Goal: Entertainment & Leisure: Consume media (video, audio)

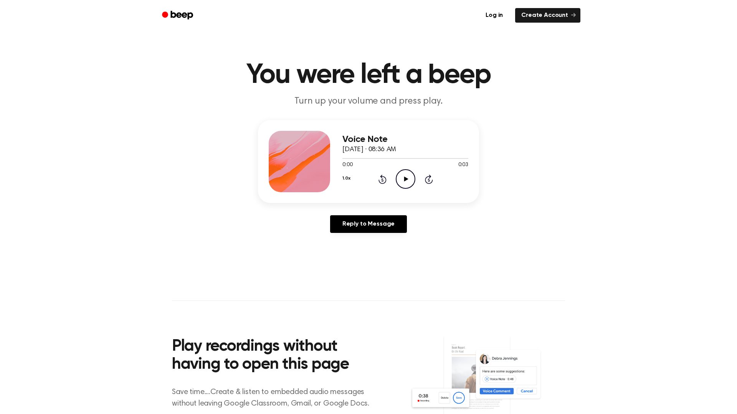
click at [405, 180] on icon at bounding box center [406, 179] width 4 height 5
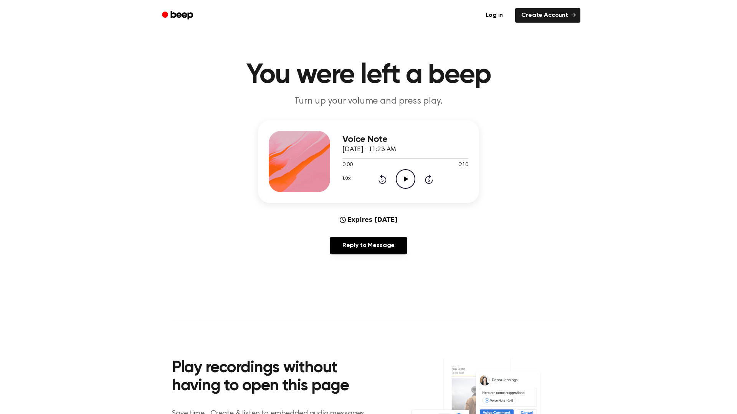
click at [406, 173] on icon "Play Audio" at bounding box center [406, 179] width 20 height 20
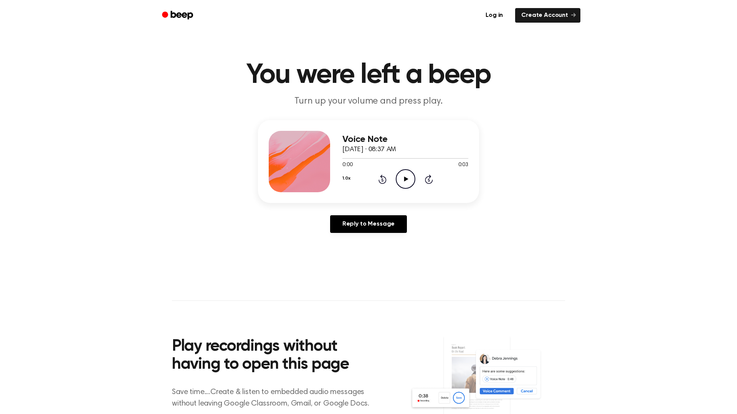
click at [403, 181] on icon "Play Audio" at bounding box center [406, 179] width 20 height 20
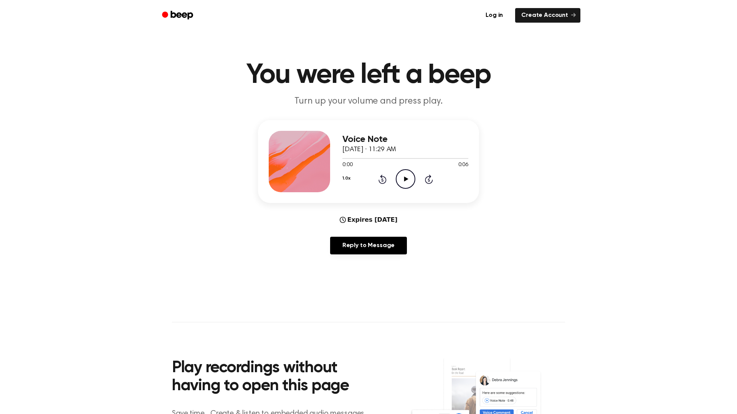
click at [397, 180] on icon "Play Audio" at bounding box center [406, 179] width 20 height 20
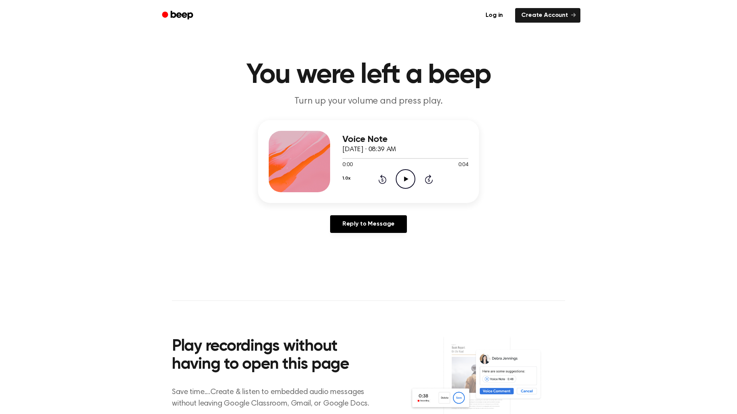
click at [400, 180] on icon "Play Audio" at bounding box center [406, 179] width 20 height 20
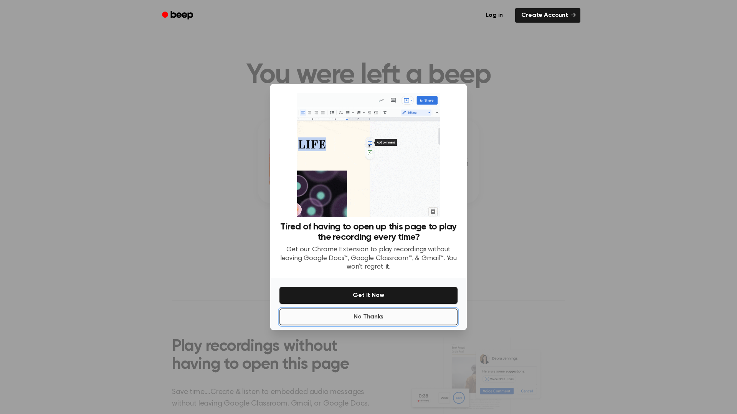
click at [391, 312] on button "No Thanks" at bounding box center [368, 317] width 178 height 17
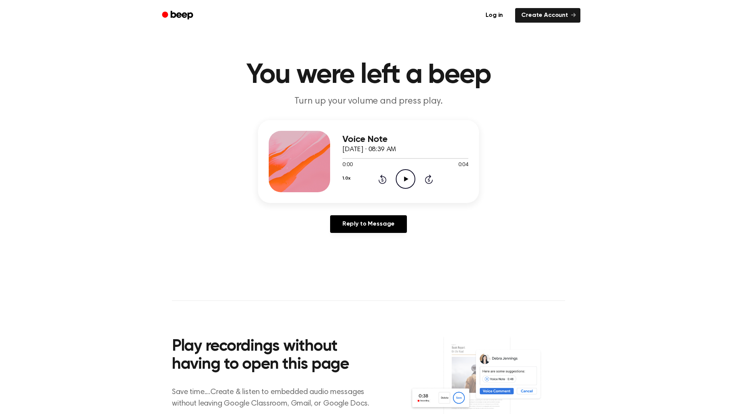
click at [409, 184] on icon "Play Audio" at bounding box center [406, 179] width 20 height 20
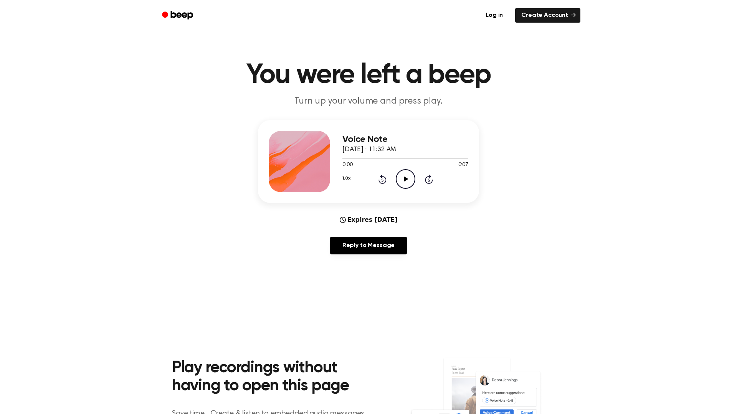
click at [411, 179] on icon "Play Audio" at bounding box center [406, 179] width 20 height 20
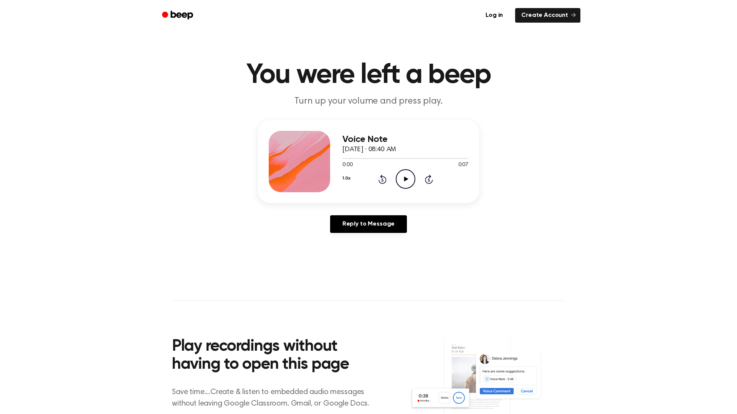
click at [399, 181] on icon "Play Audio" at bounding box center [406, 179] width 20 height 20
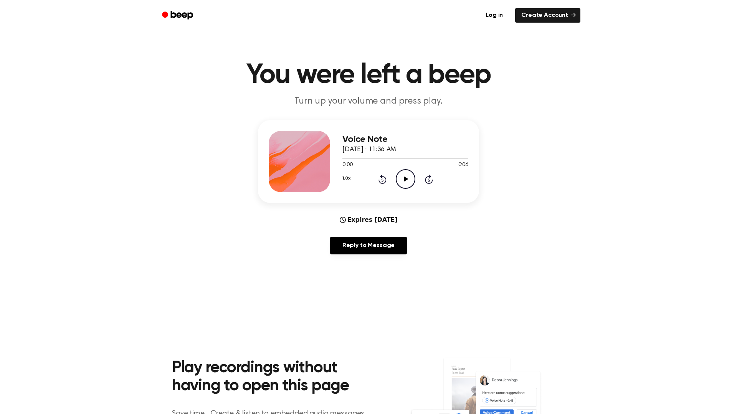
click at [409, 175] on icon "Play Audio" at bounding box center [406, 179] width 20 height 20
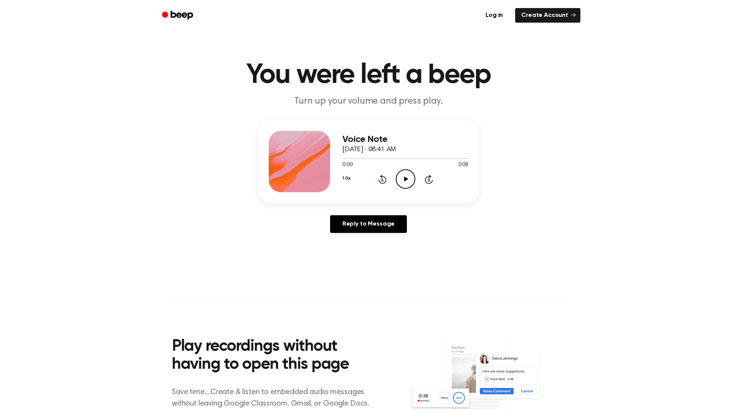
click at [400, 178] on icon "Play Audio" at bounding box center [406, 179] width 20 height 20
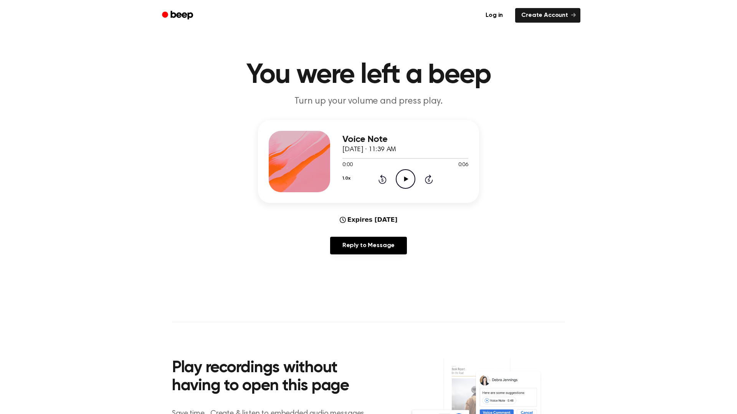
click at [401, 178] on icon "Play Audio" at bounding box center [406, 179] width 20 height 20
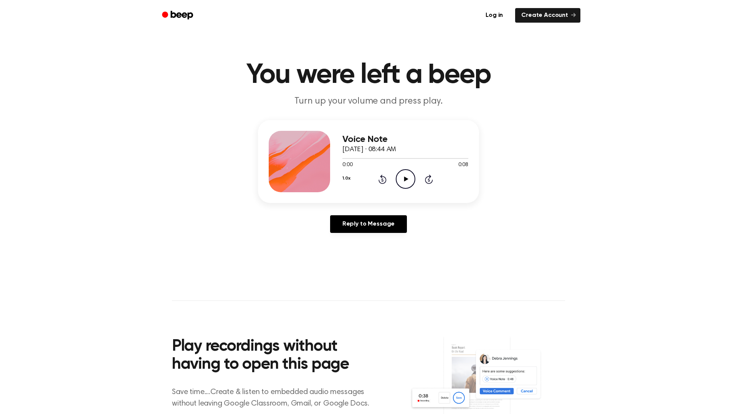
click at [404, 180] on icon "Play Audio" at bounding box center [406, 179] width 20 height 20
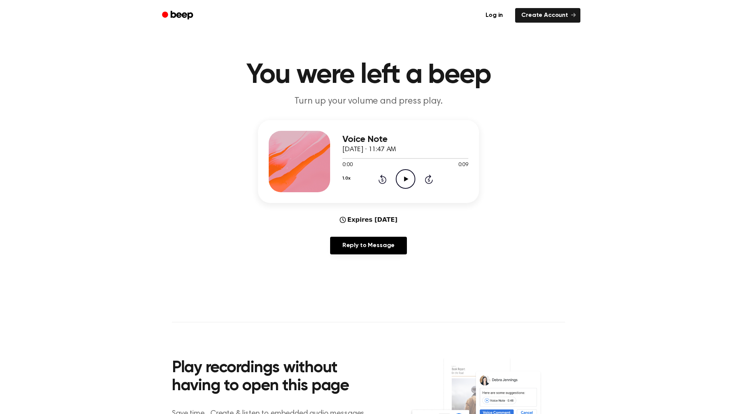
click at [400, 177] on icon "Play Audio" at bounding box center [406, 179] width 20 height 20
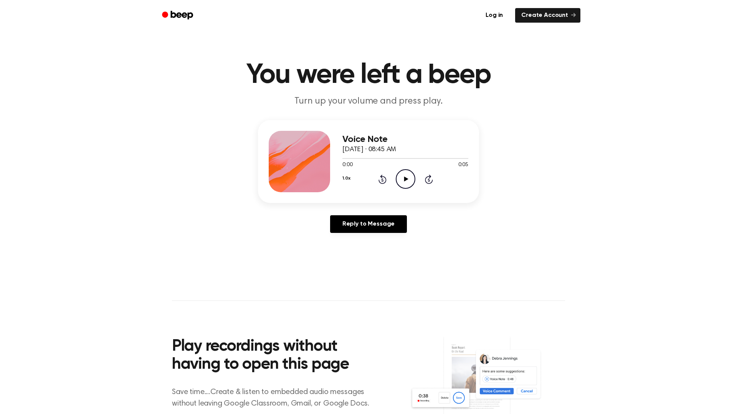
click at [411, 174] on icon "Play Audio" at bounding box center [406, 179] width 20 height 20
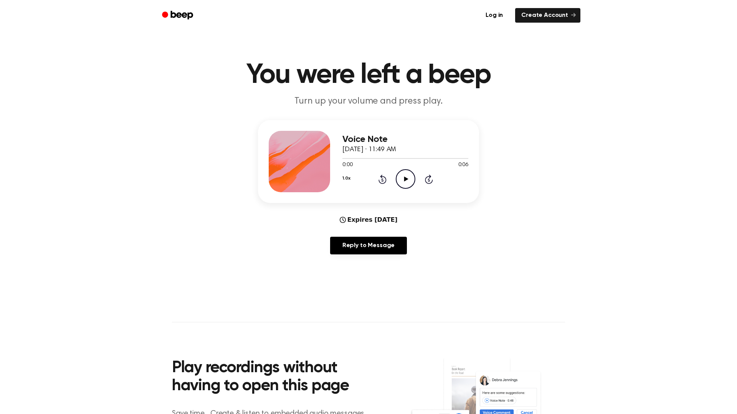
click at [399, 177] on icon "Play Audio" at bounding box center [406, 179] width 20 height 20
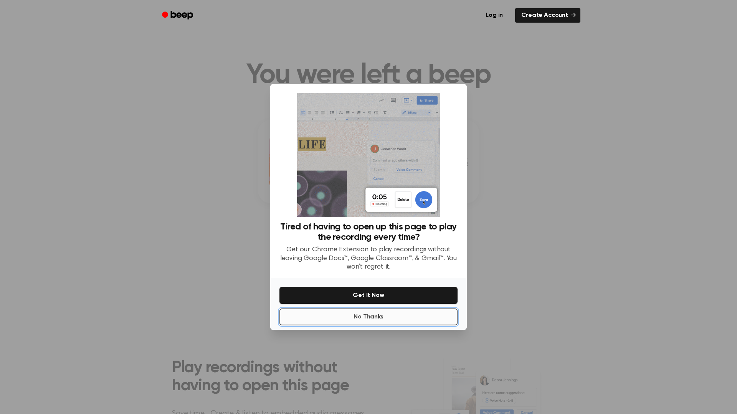
click at [379, 317] on button "No Thanks" at bounding box center [368, 317] width 178 height 17
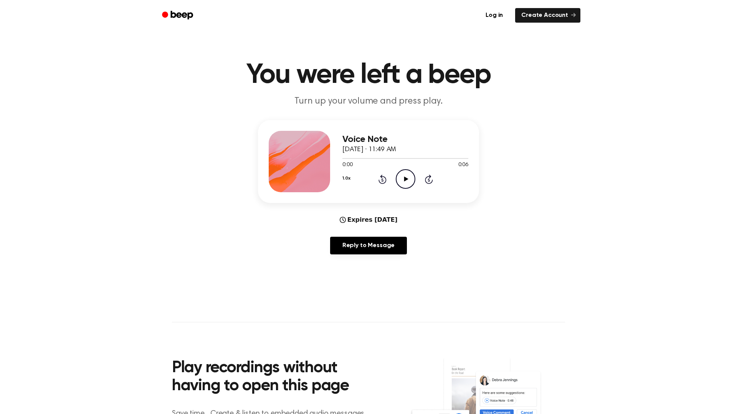
click at [399, 178] on icon "Play Audio" at bounding box center [406, 179] width 20 height 20
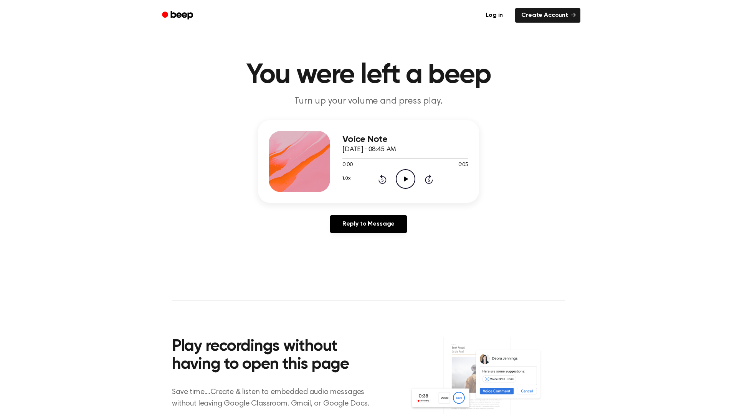
click at [402, 180] on icon "Play Audio" at bounding box center [406, 179] width 20 height 20
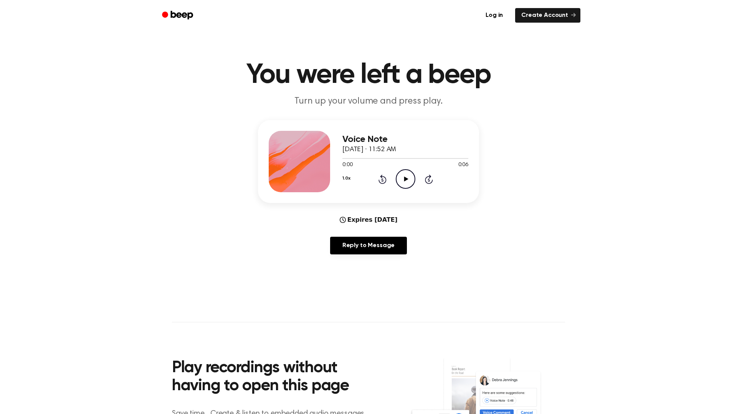
click at [402, 180] on icon "Play Audio" at bounding box center [406, 179] width 20 height 20
click at [400, 178] on icon "Play Audio" at bounding box center [406, 179] width 20 height 20
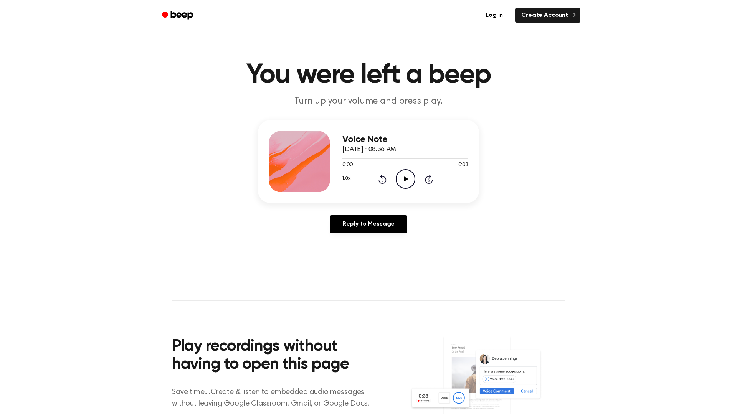
click at [409, 181] on icon "Play Audio" at bounding box center [406, 179] width 20 height 20
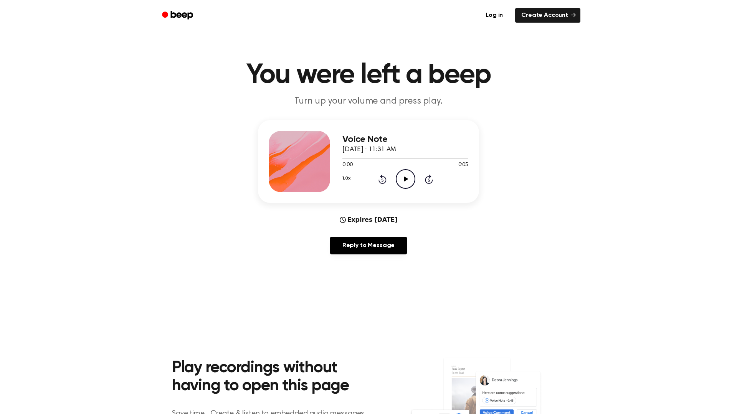
click at [408, 181] on icon "Play Audio" at bounding box center [406, 179] width 20 height 20
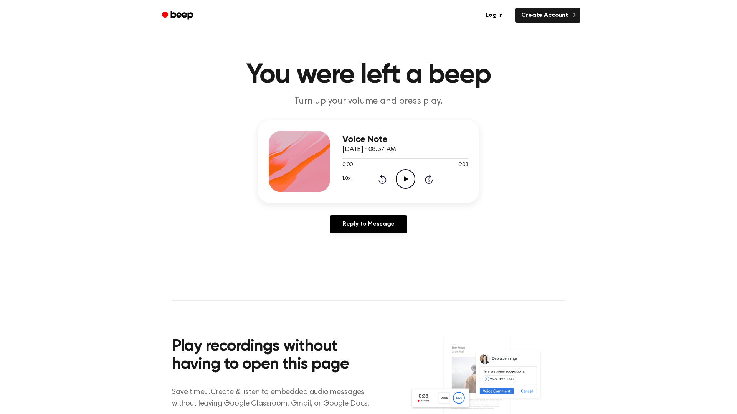
click at [409, 185] on icon "Play Audio" at bounding box center [406, 179] width 20 height 20
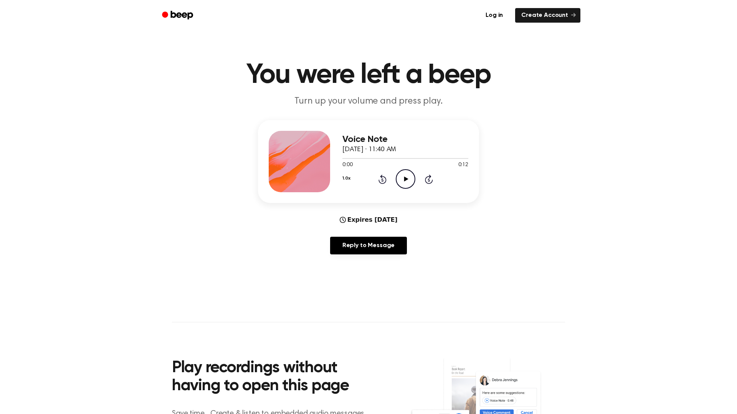
click at [398, 180] on icon "Play Audio" at bounding box center [406, 179] width 20 height 20
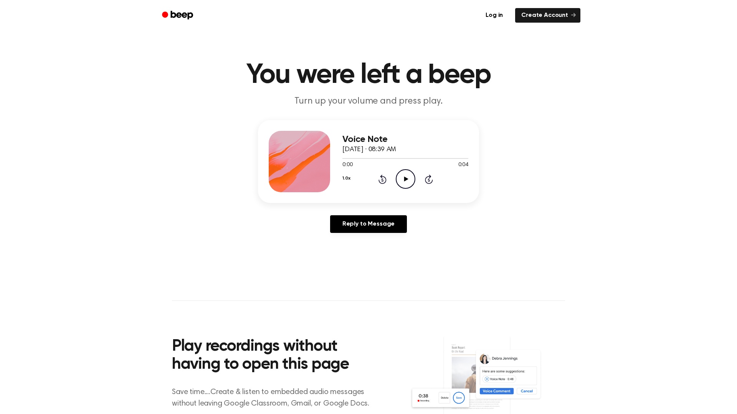
click at [408, 178] on icon "Play Audio" at bounding box center [406, 179] width 20 height 20
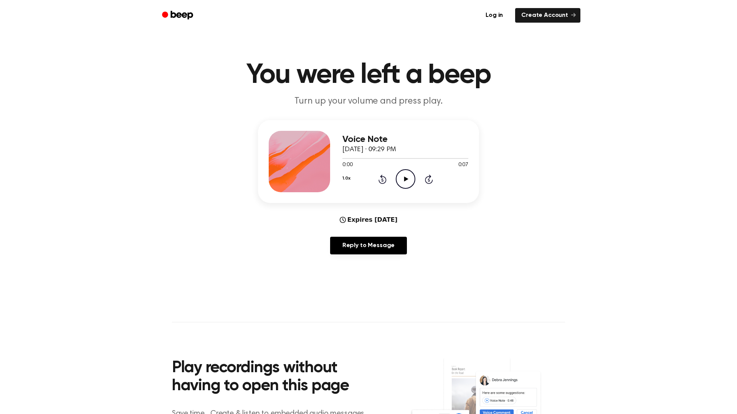
click at [407, 180] on icon "Play Audio" at bounding box center [406, 179] width 20 height 20
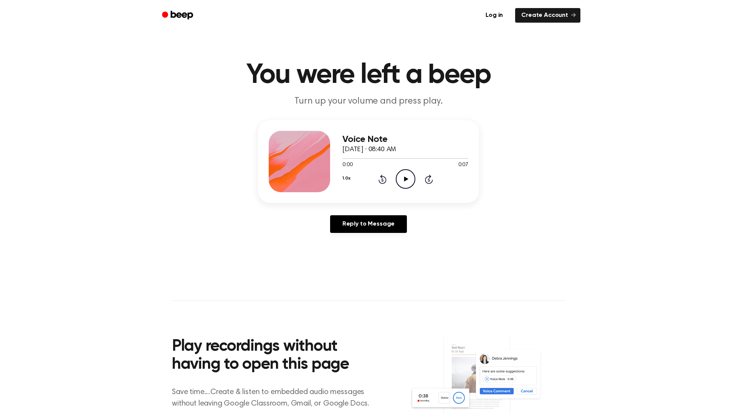
click at [405, 176] on icon "Play Audio" at bounding box center [406, 179] width 20 height 20
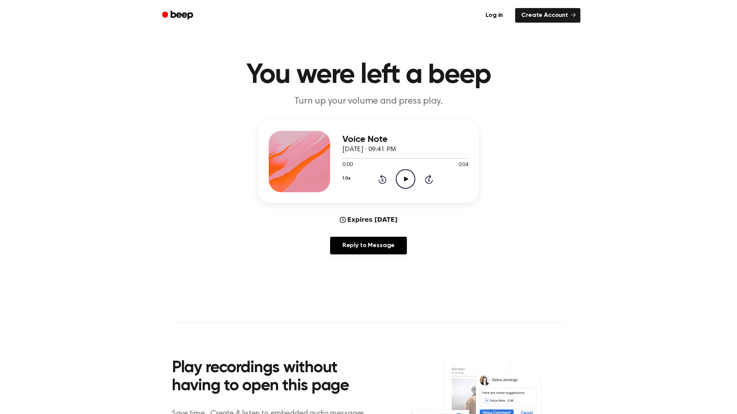
click at [406, 184] on icon "Play Audio" at bounding box center [406, 179] width 20 height 20
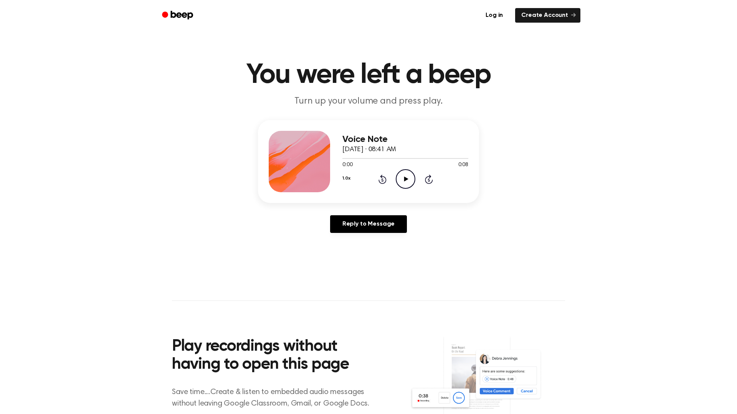
click at [407, 177] on icon "Play Audio" at bounding box center [406, 179] width 20 height 20
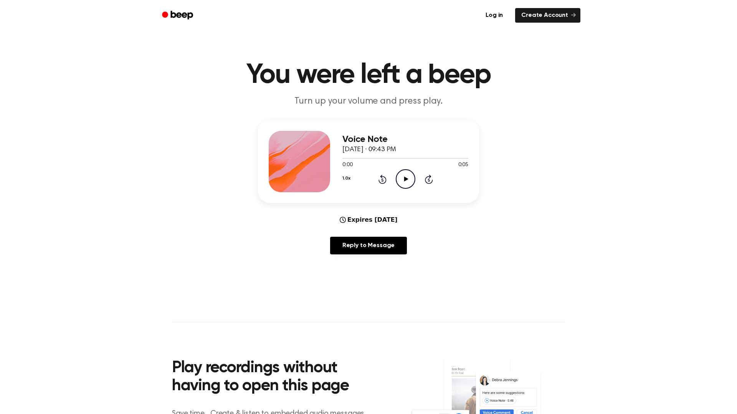
click at [405, 183] on icon "Play Audio" at bounding box center [406, 179] width 20 height 20
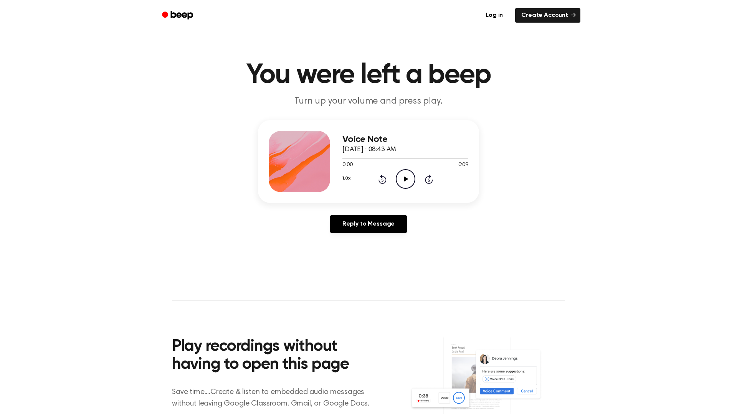
click at [411, 181] on icon "Play Audio" at bounding box center [406, 179] width 20 height 20
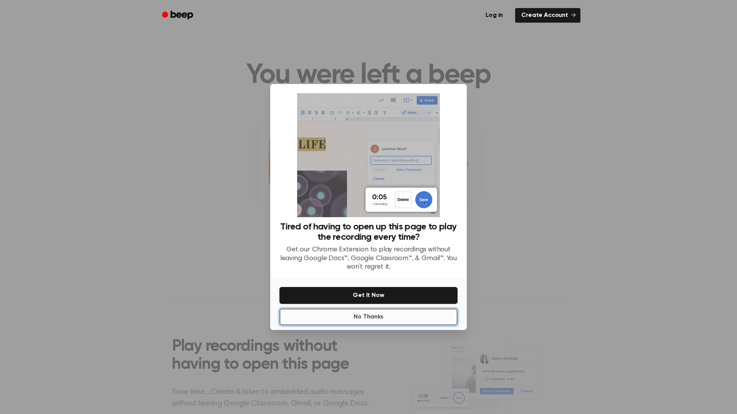
click at [390, 319] on button "No Thanks" at bounding box center [368, 317] width 178 height 17
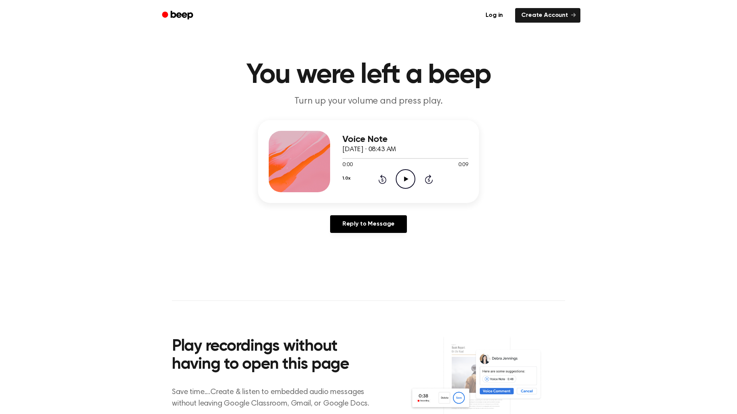
click at [407, 182] on icon "Play Audio" at bounding box center [406, 179] width 20 height 20
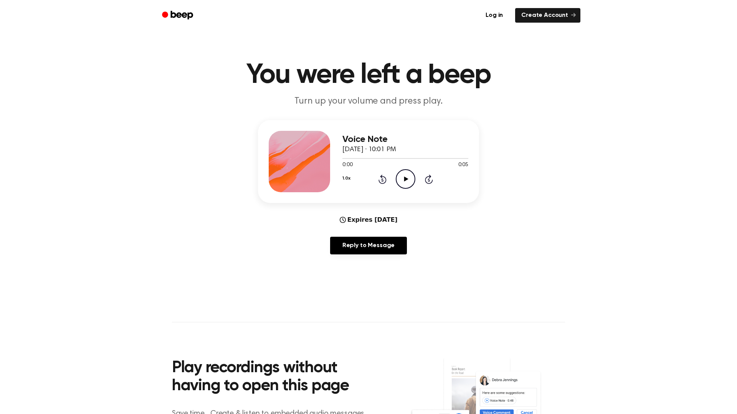
click at [404, 181] on icon "Play Audio" at bounding box center [406, 179] width 20 height 20
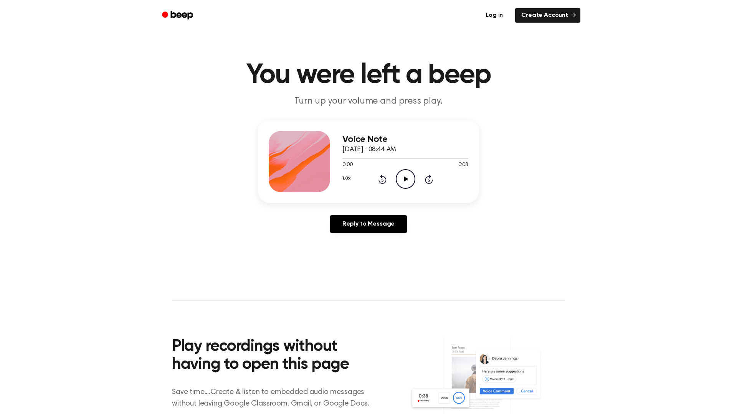
click at [403, 181] on icon "Play Audio" at bounding box center [406, 179] width 20 height 20
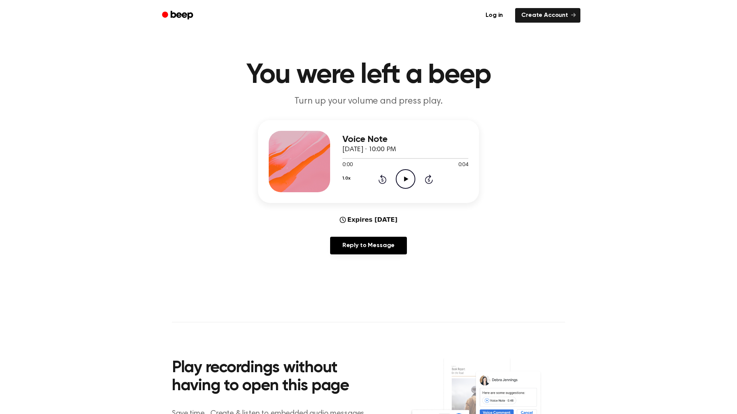
click at [410, 174] on icon "Play Audio" at bounding box center [406, 179] width 20 height 20
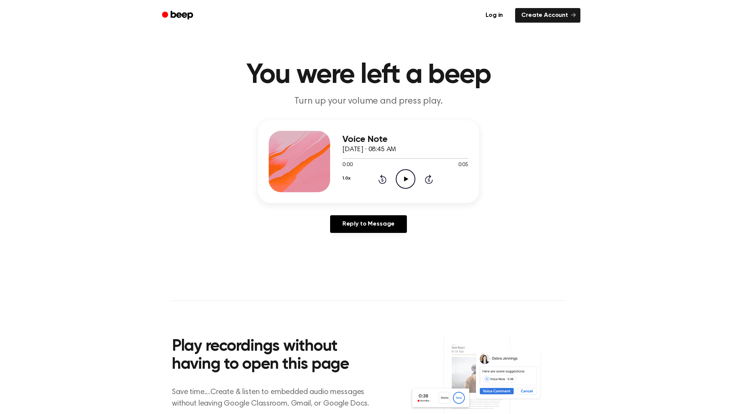
click at [406, 181] on icon "Play Audio" at bounding box center [406, 179] width 20 height 20
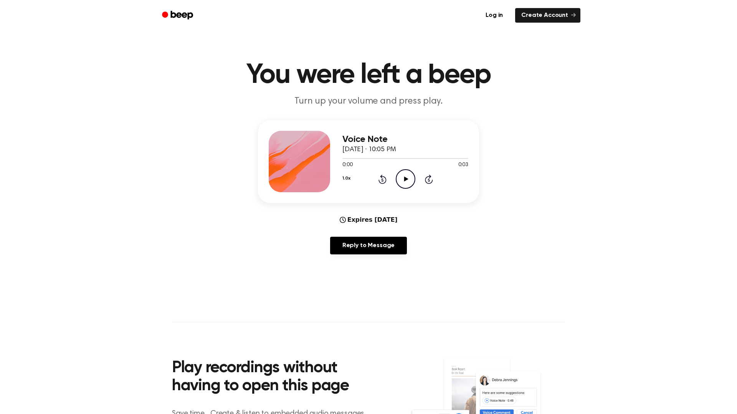
click at [405, 182] on icon "Play Audio" at bounding box center [406, 179] width 20 height 20
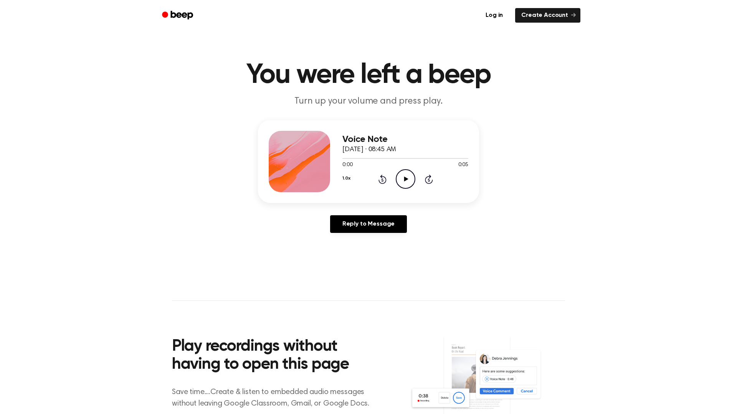
click at [403, 183] on icon "Play Audio" at bounding box center [406, 179] width 20 height 20
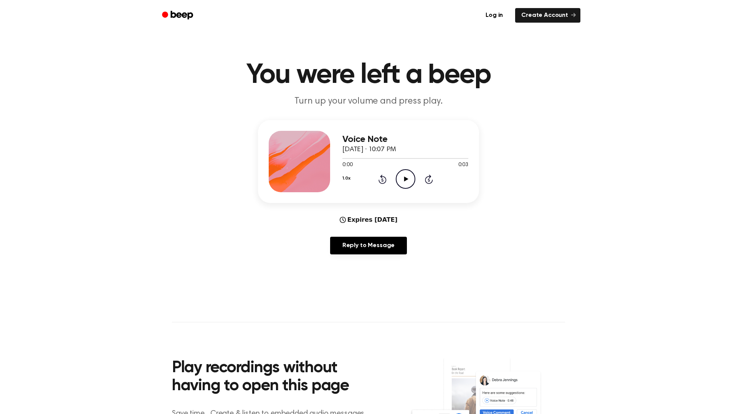
click at [409, 182] on icon "Play Audio" at bounding box center [406, 179] width 20 height 20
click at [401, 177] on icon "Play Audio" at bounding box center [406, 179] width 20 height 20
click at [405, 179] on icon at bounding box center [406, 179] width 4 height 5
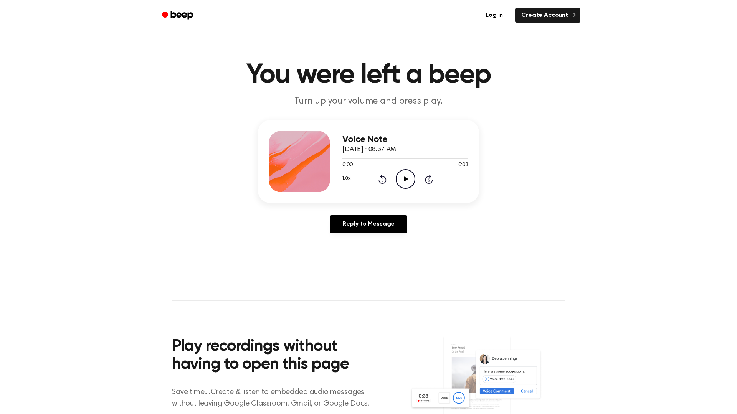
click at [403, 171] on icon "Play Audio" at bounding box center [406, 179] width 20 height 20
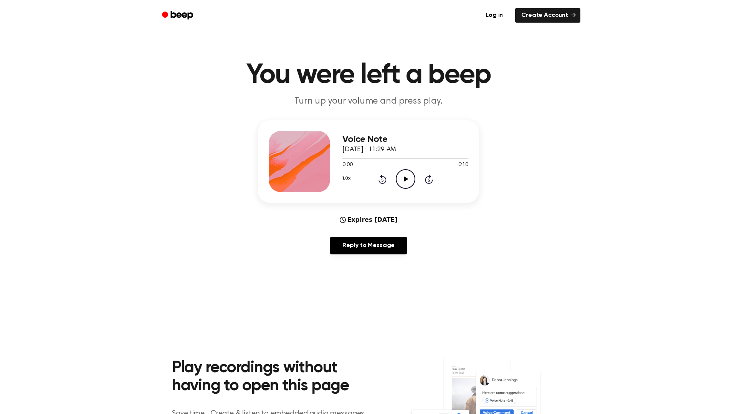
click at [406, 185] on icon "Play Audio" at bounding box center [406, 179] width 20 height 20
click at [402, 175] on icon "Play Audio" at bounding box center [406, 179] width 20 height 20
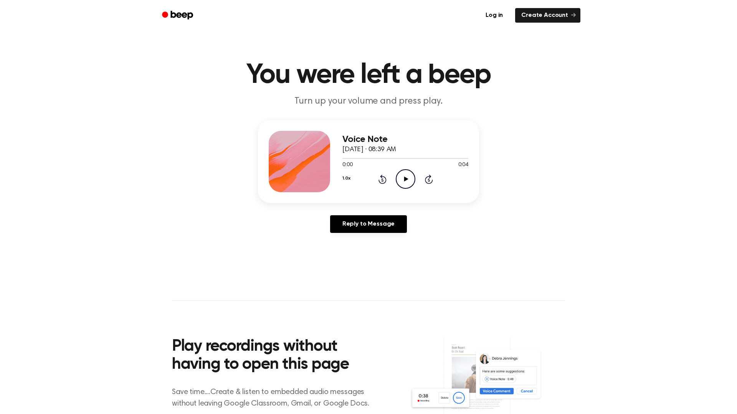
click at [399, 175] on icon "Play Audio" at bounding box center [406, 179] width 20 height 20
click at [401, 176] on icon "Play Audio" at bounding box center [406, 179] width 20 height 20
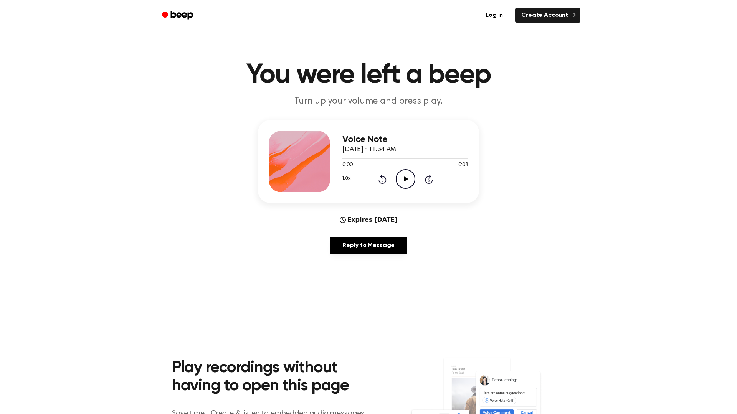
click at [399, 180] on icon "Play Audio" at bounding box center [406, 179] width 20 height 20
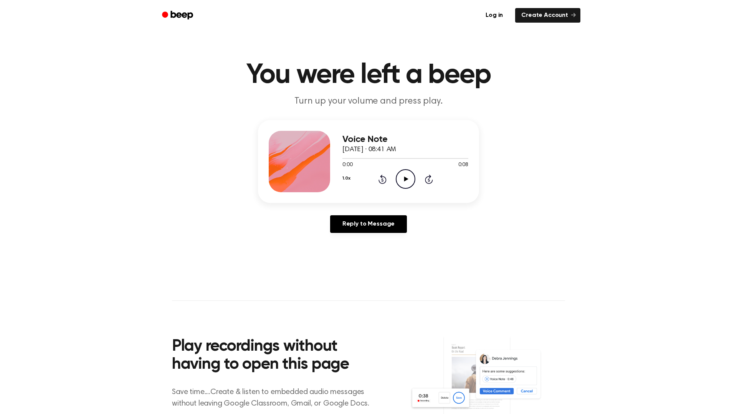
click at [409, 182] on icon "Play Audio" at bounding box center [406, 179] width 20 height 20
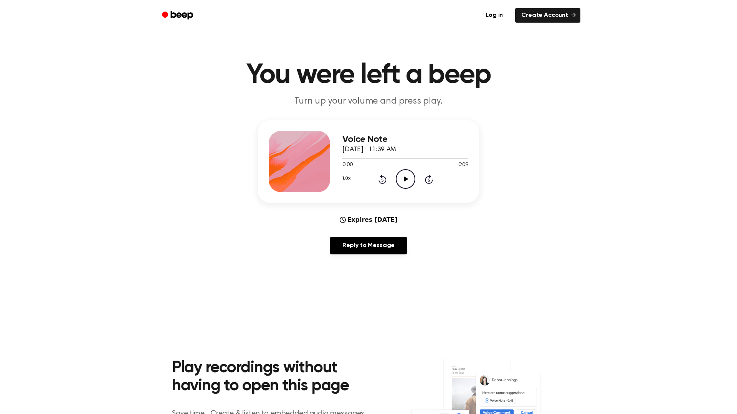
click at [405, 172] on icon "Play Audio" at bounding box center [406, 179] width 20 height 20
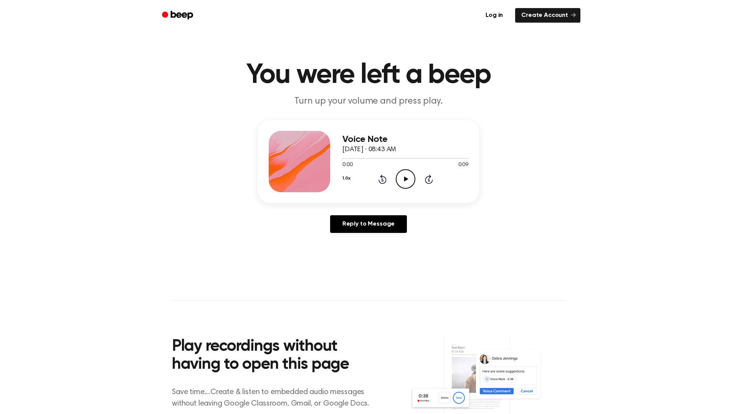
click at [402, 179] on icon "Play Audio" at bounding box center [406, 179] width 20 height 20
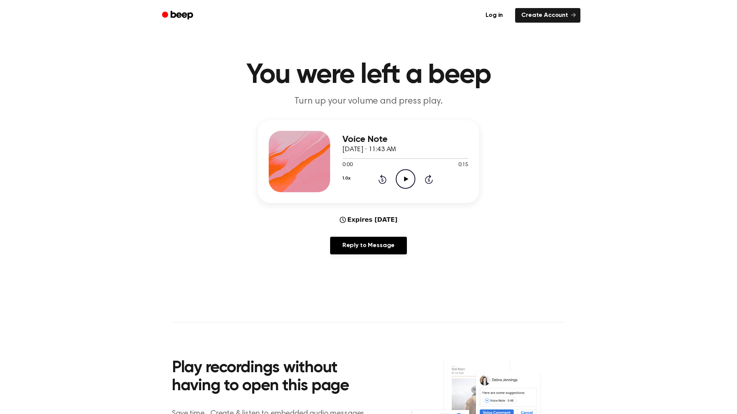
click at [406, 178] on icon at bounding box center [406, 179] width 4 height 5
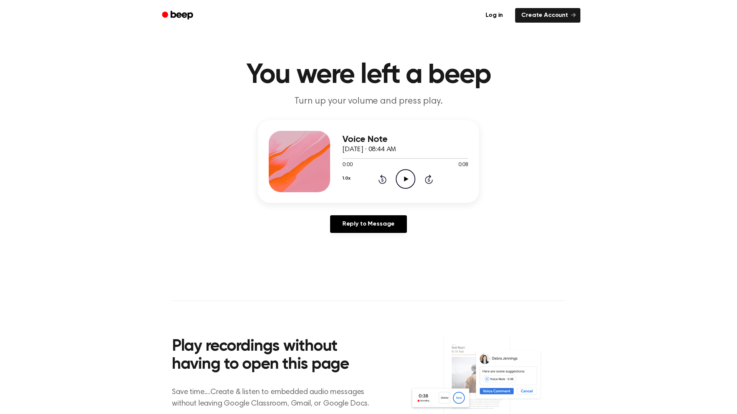
click at [405, 181] on icon "Play Audio" at bounding box center [406, 179] width 20 height 20
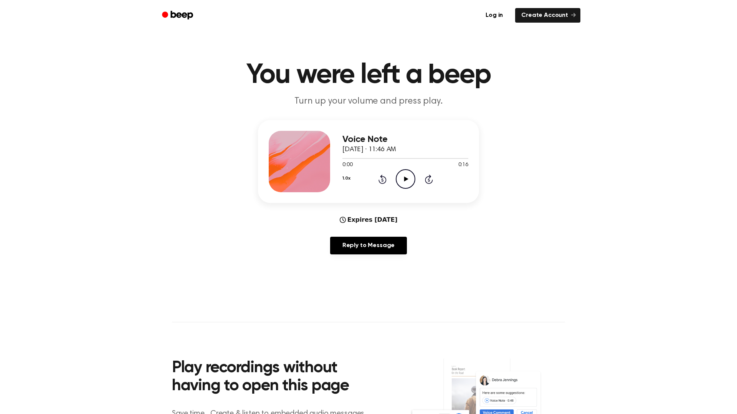
click at [402, 176] on icon "Play Audio" at bounding box center [406, 179] width 20 height 20
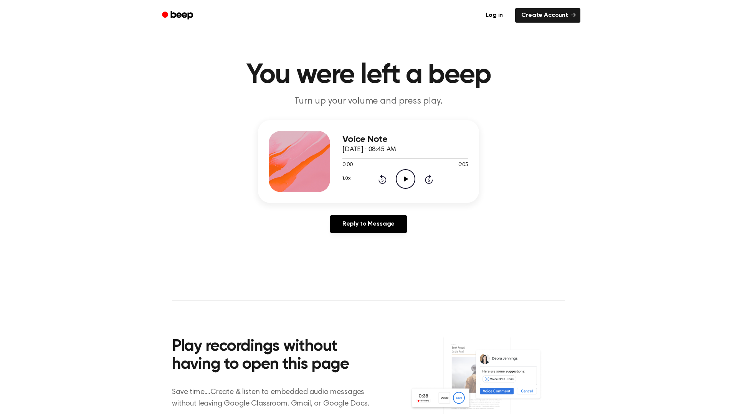
click at [406, 177] on icon "Play Audio" at bounding box center [406, 179] width 20 height 20
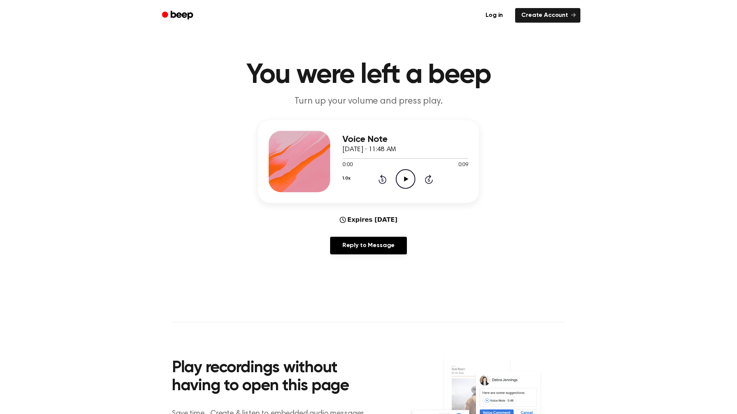
click at [402, 182] on icon "Play Audio" at bounding box center [406, 179] width 20 height 20
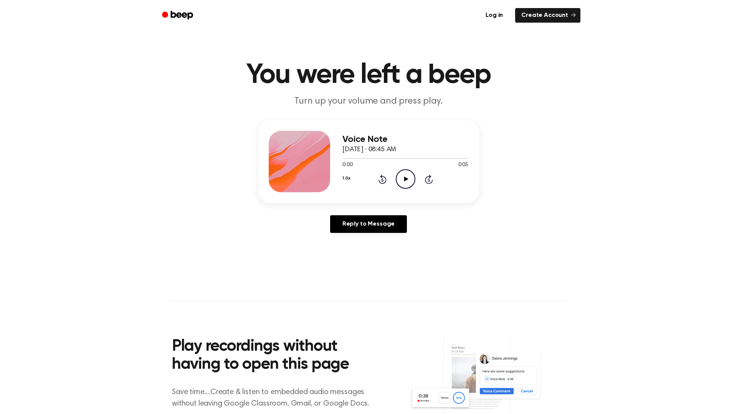
click at [407, 181] on icon "Play Audio" at bounding box center [406, 179] width 20 height 20
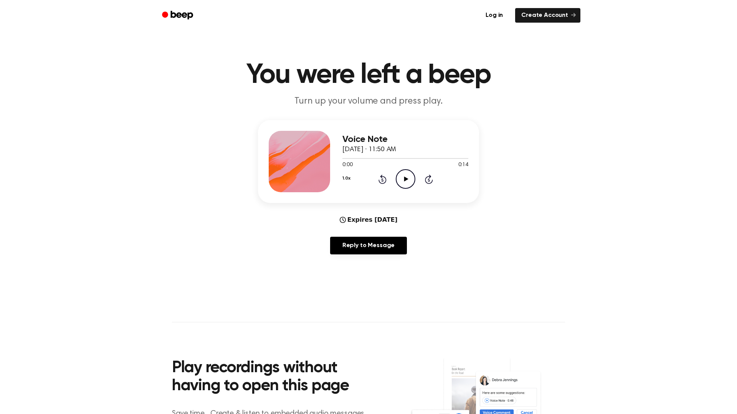
click at [411, 178] on icon "Play Audio" at bounding box center [406, 179] width 20 height 20
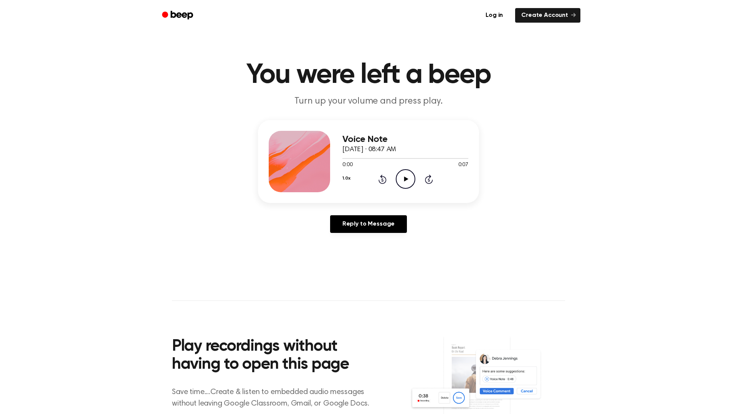
click at [411, 170] on icon "Play Audio" at bounding box center [406, 179] width 20 height 20
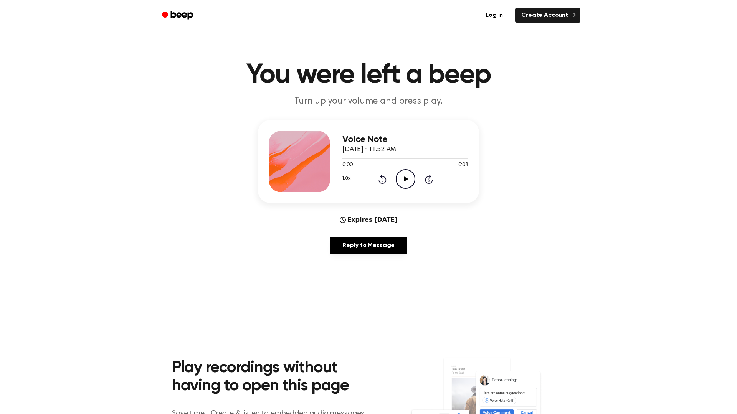
click at [398, 176] on icon "Play Audio" at bounding box center [406, 179] width 20 height 20
click at [399, 182] on icon "Play Audio" at bounding box center [406, 179] width 20 height 20
click at [399, 184] on icon "Play Audio" at bounding box center [406, 179] width 20 height 20
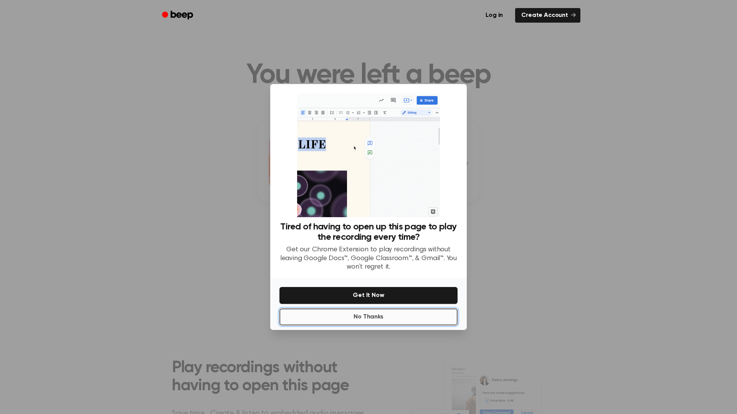
click at [393, 317] on button "No Thanks" at bounding box center [368, 317] width 178 height 17
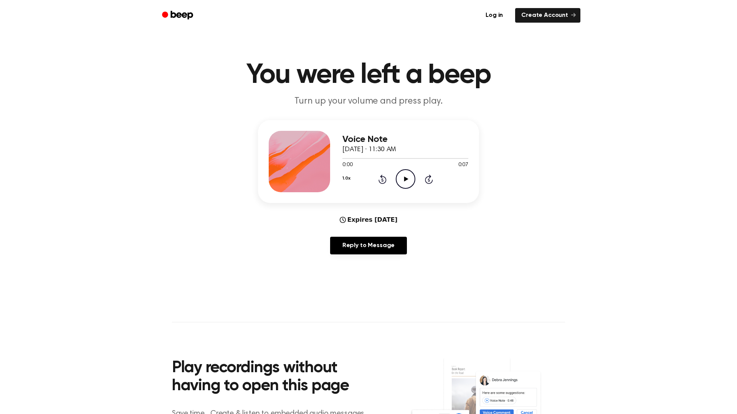
click at [403, 173] on icon "Play Audio" at bounding box center [406, 179] width 20 height 20
click at [414, 182] on icon "Play Audio" at bounding box center [406, 179] width 20 height 20
click at [408, 179] on icon at bounding box center [406, 179] width 4 height 5
click at [398, 180] on icon "Play Audio" at bounding box center [406, 179] width 20 height 20
click at [406, 178] on icon at bounding box center [406, 179] width 4 height 5
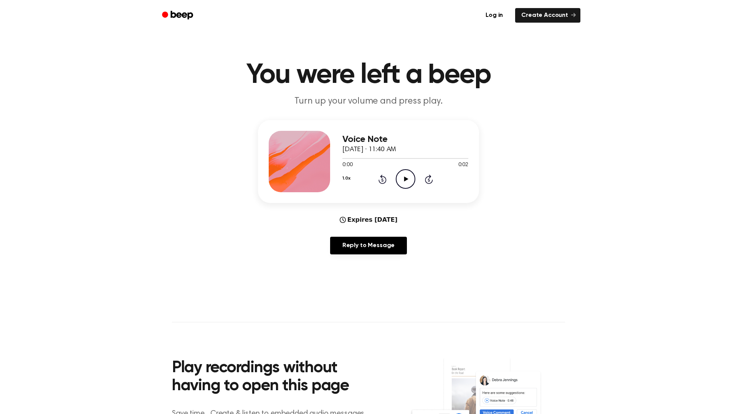
click at [408, 182] on icon "Play Audio" at bounding box center [406, 179] width 20 height 20
click at [403, 180] on icon "Play Audio" at bounding box center [406, 179] width 20 height 20
click at [408, 178] on icon "Play Audio" at bounding box center [406, 179] width 20 height 20
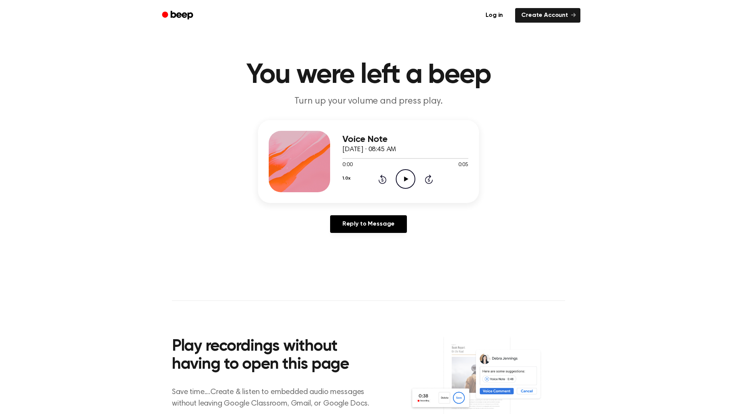
click at [407, 182] on icon "Play Audio" at bounding box center [406, 179] width 20 height 20
